Goal: Navigation & Orientation: Find specific page/section

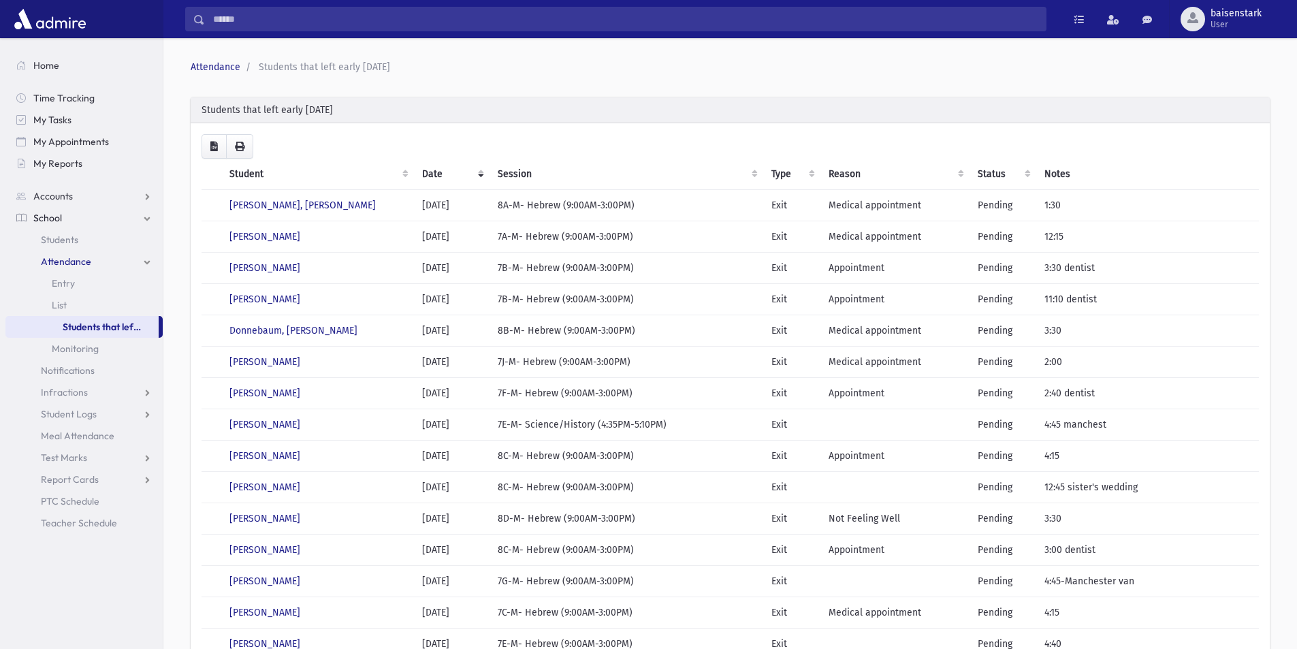
scroll to position [291, 0]
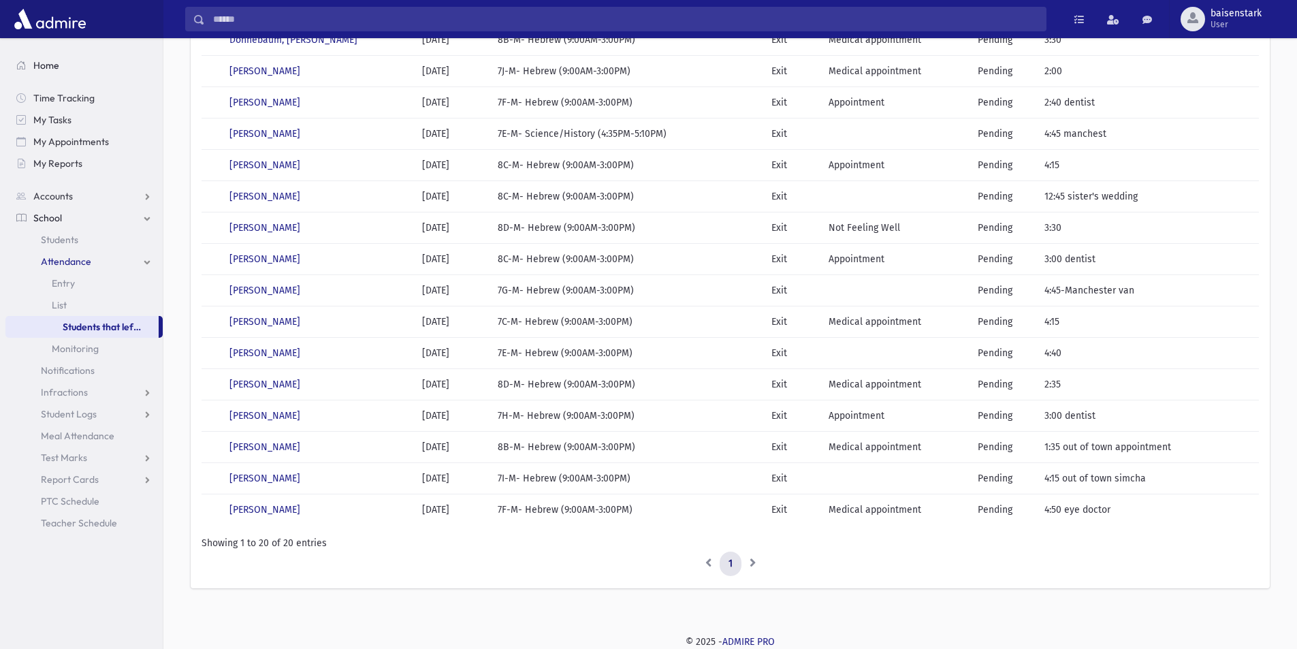
click at [43, 60] on span "Home" at bounding box center [46, 65] width 26 height 12
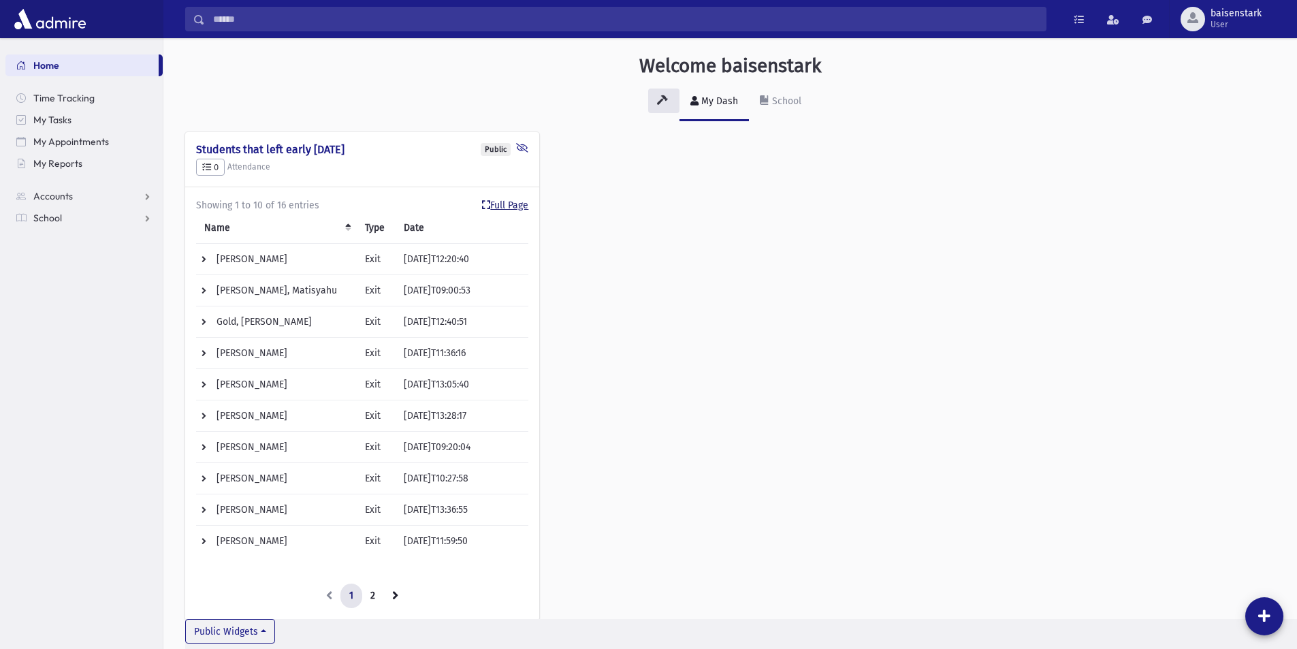
click at [511, 200] on link "Full Page" at bounding box center [505, 205] width 46 height 14
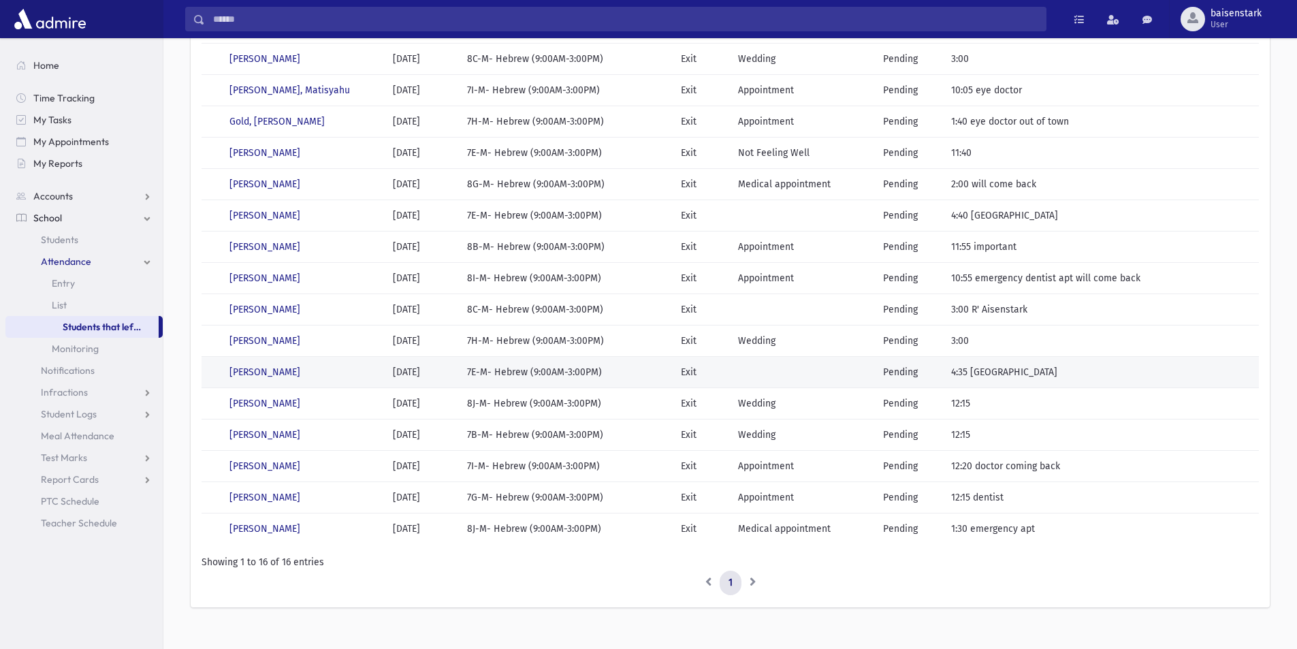
scroll to position [165, 0]
